Goal: Task Accomplishment & Management: Complete application form

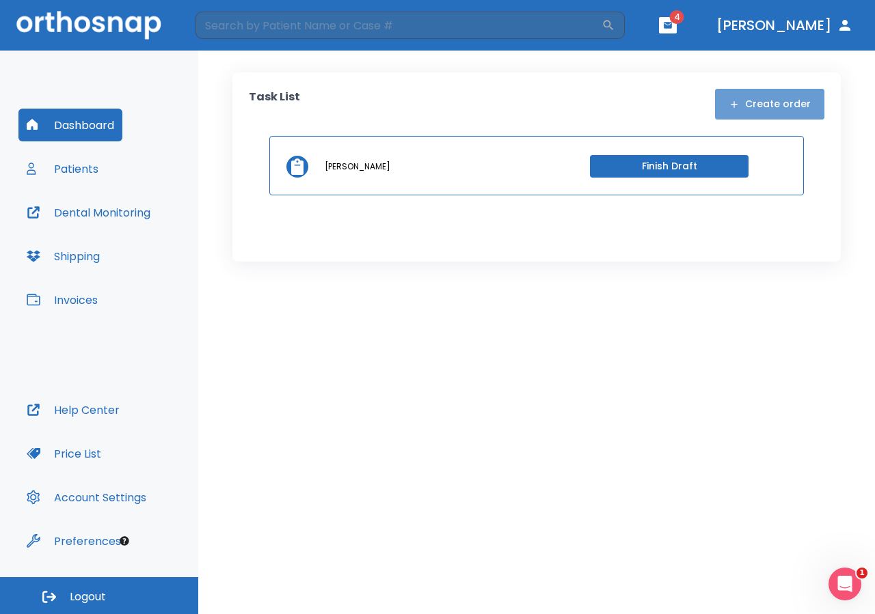
click at [776, 110] on button "Create order" at bounding box center [769, 104] width 109 height 31
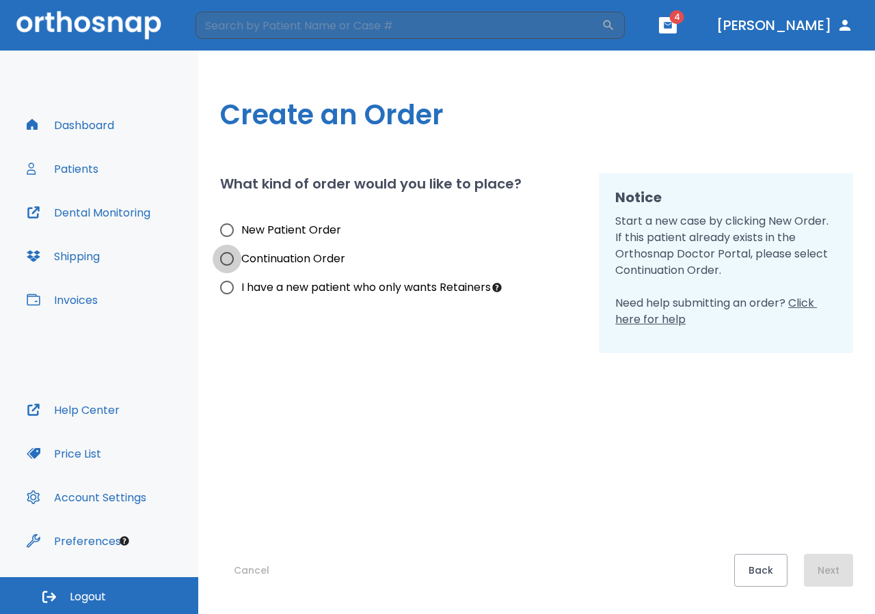
click at [228, 256] on input "Continuation Order" at bounding box center [227, 259] width 29 height 29
radio input "true"
click at [824, 567] on button "Next" at bounding box center [828, 570] width 49 height 33
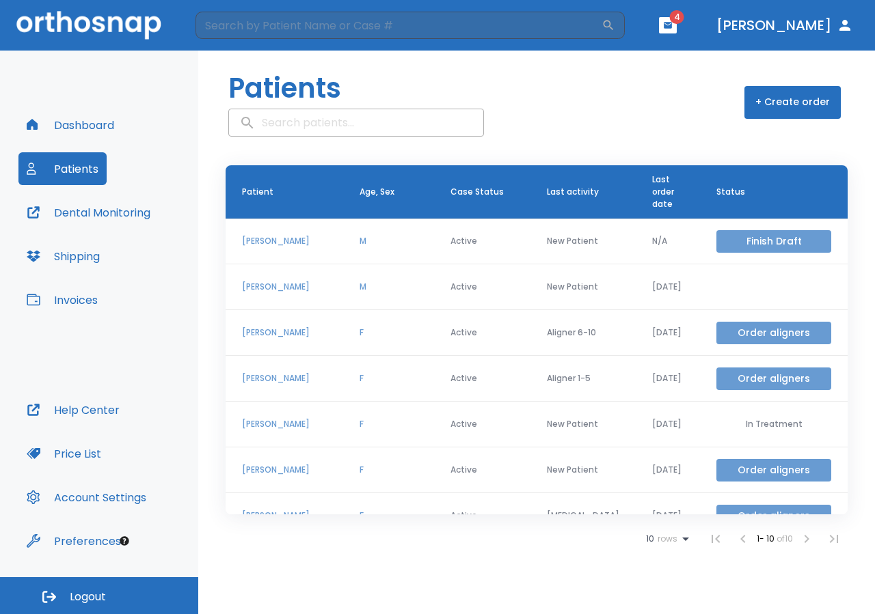
click at [722, 329] on button "Order aligners" at bounding box center [773, 333] width 115 height 23
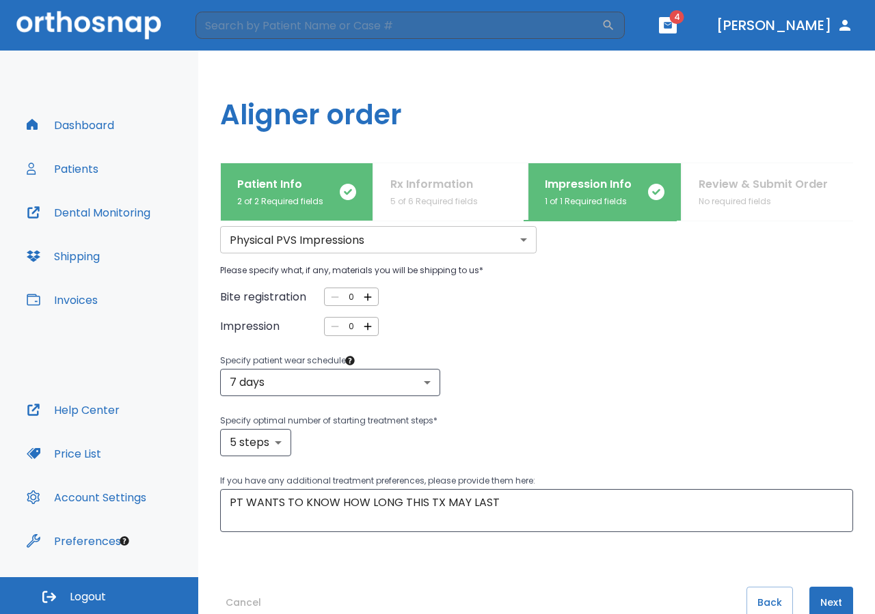
scroll to position [87, 0]
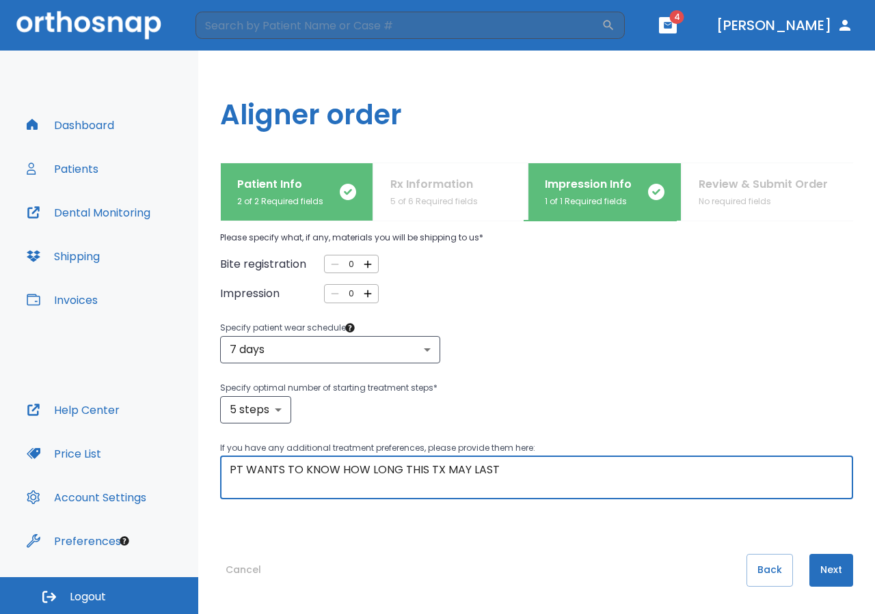
drag, startPoint x: 609, startPoint y: 479, endPoint x: 128, endPoint y: 318, distance: 506.8
click at [230, 462] on textarea "PT WANTS TO KNOW HOW LONG THIS TX MAY LAST" at bounding box center [537, 477] width 614 height 31
click at [366, 472] on textarea "PLEASE SEND US THE NEXT ALIGNERS" at bounding box center [537, 477] width 614 height 31
drag, startPoint x: 565, startPoint y: 489, endPoint x: 126, endPoint y: 469, distance: 439.2
click at [230, 469] on textarea "PLEASE SEND US THE NEXT CORRESPONDENTS ALIGNERS" at bounding box center [537, 477] width 614 height 31
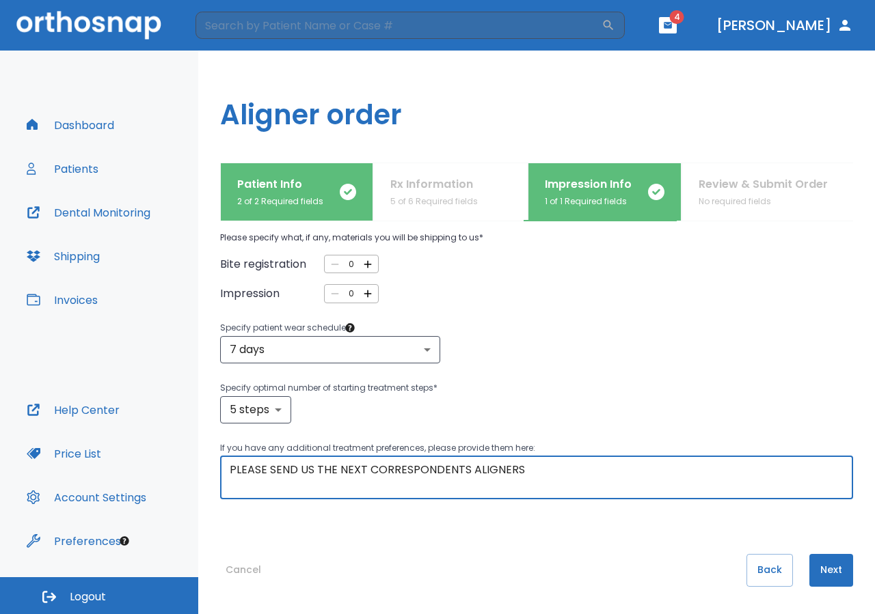
click at [467, 468] on textarea "PLEASE SEND US THE NEXT CORRESPONDENTS ALIGNERS" at bounding box center [537, 477] width 614 height 31
click at [507, 474] on textarea "PLEASE SEND US THE NEXT FOLLOWING ALIGNERS" at bounding box center [537, 477] width 614 height 31
type textarea "PLEASE SEND US THE NEXT FOLLOWING ALIGNERS THANK YOU"
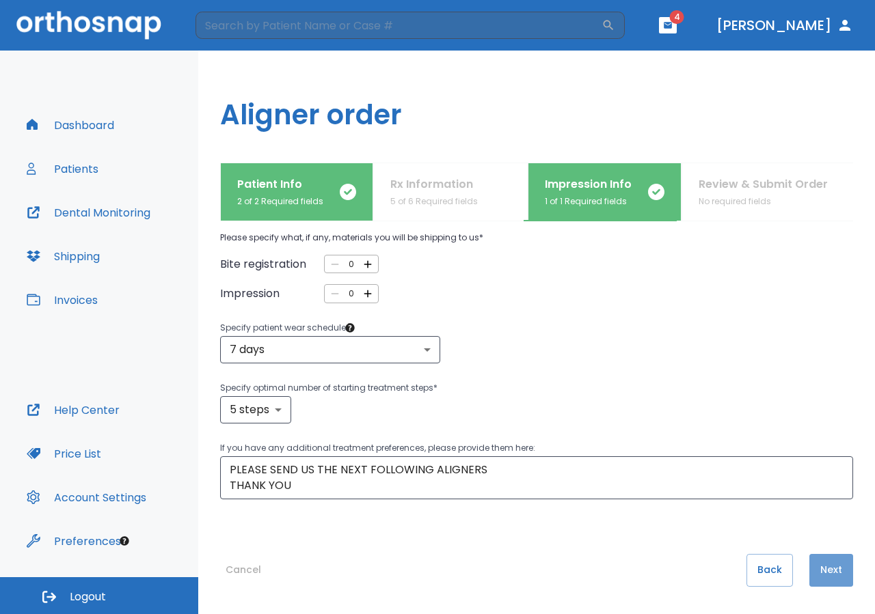
click at [809, 573] on button "Next" at bounding box center [831, 570] width 44 height 33
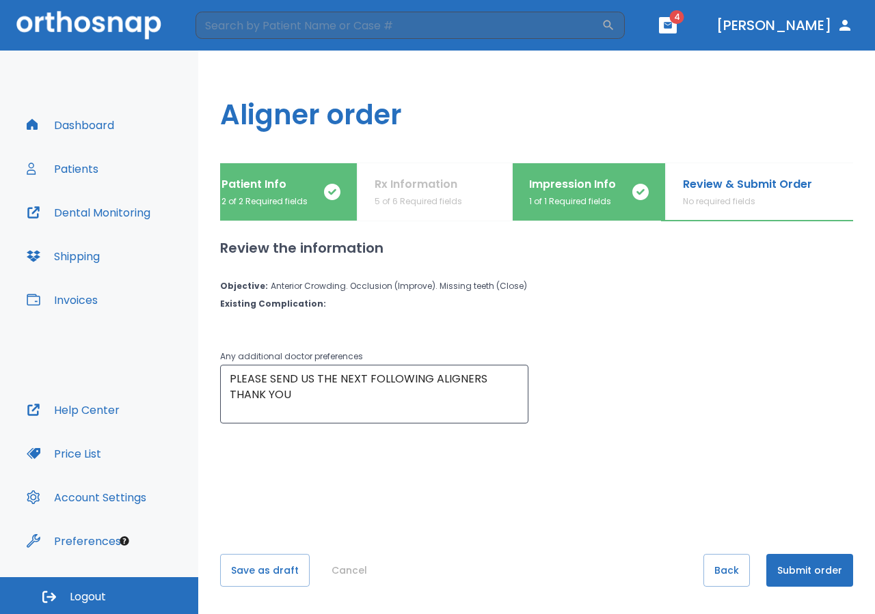
scroll to position [0, 18]
click at [802, 573] on button "Submit order" at bounding box center [809, 570] width 87 height 33
